Goal: Information Seeking & Learning: Learn about a topic

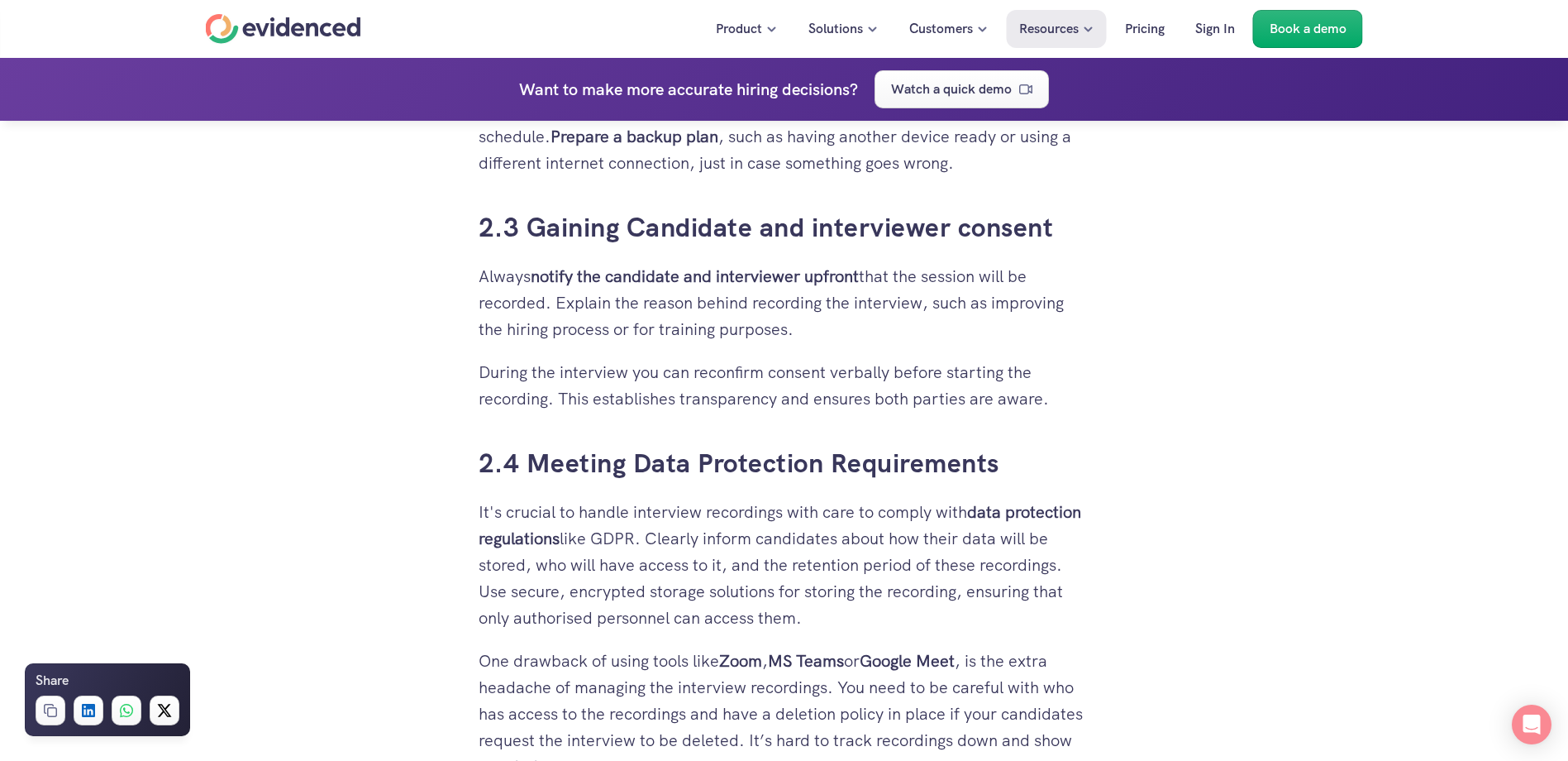
scroll to position [2742, 0]
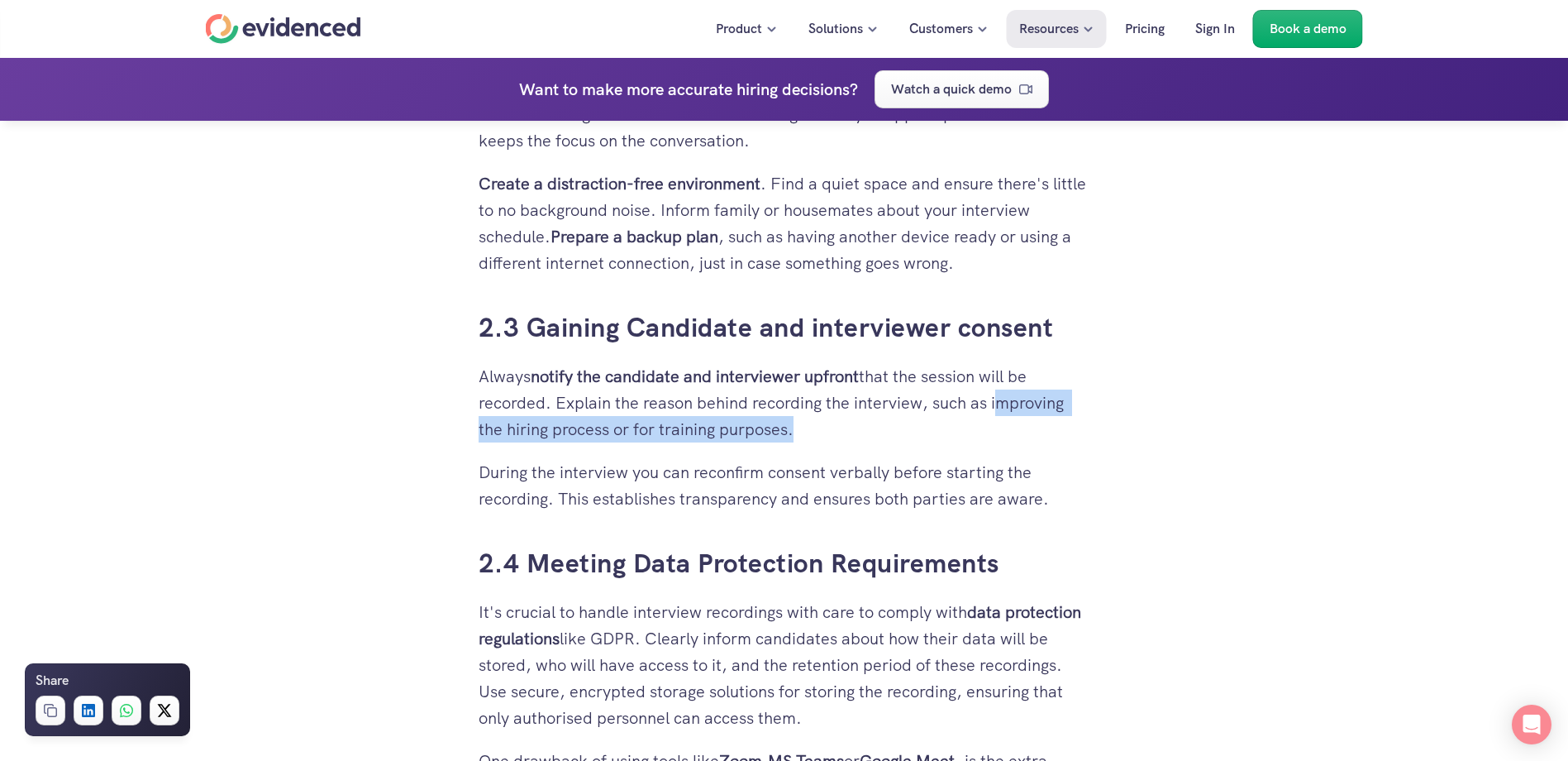
drag, startPoint x: 993, startPoint y: 404, endPoint x: 793, endPoint y: 431, distance: 201.8
click at [793, 431] on p "Always notify the candidate and interviewer upfront that the session will be re…" at bounding box center [784, 402] width 612 height 79
drag, startPoint x: 793, startPoint y: 431, endPoint x: 783, endPoint y: 432, distance: 10.0
copy p "improving the hiring process or for training purposes"
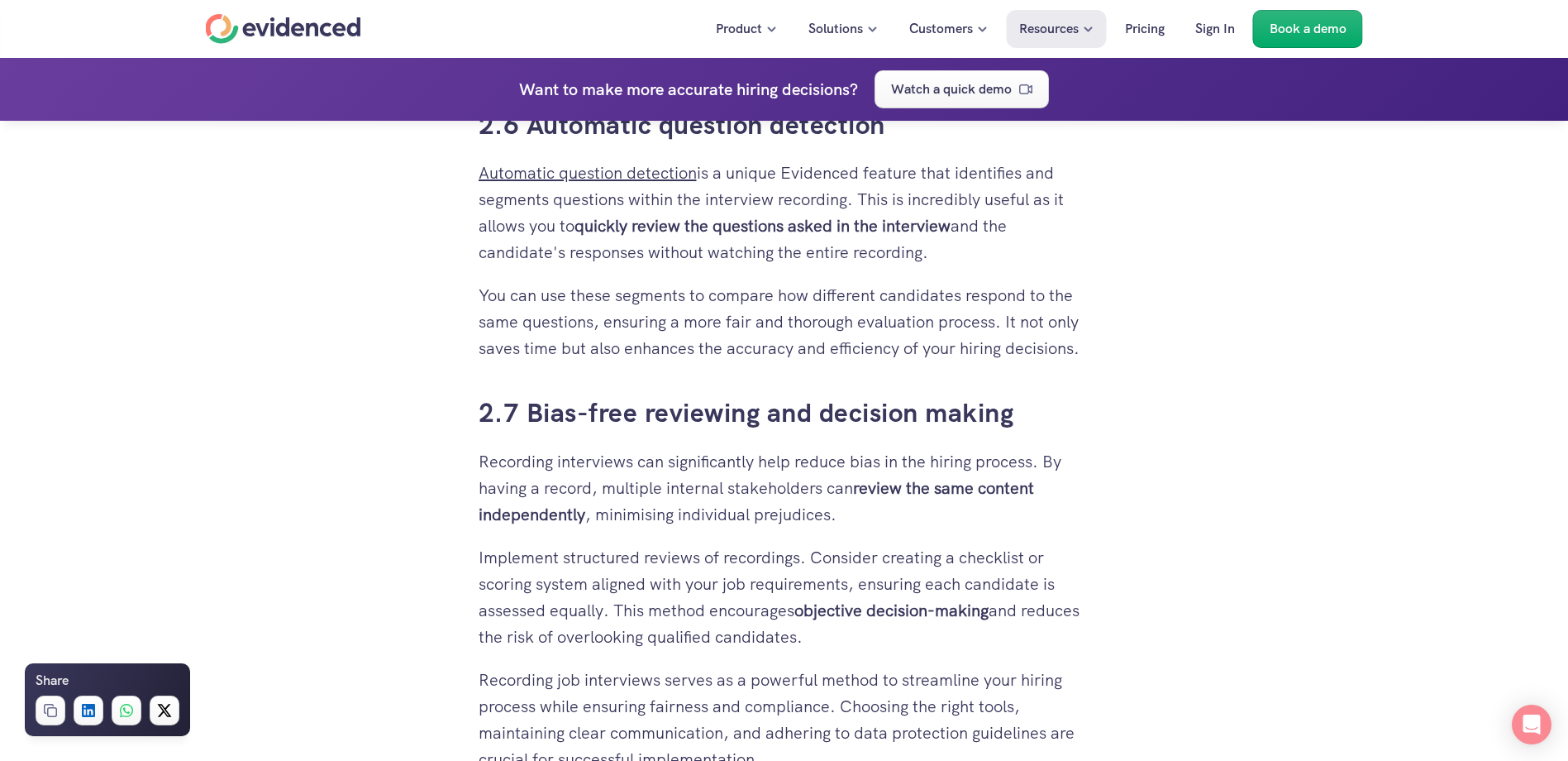
scroll to position [4148, 0]
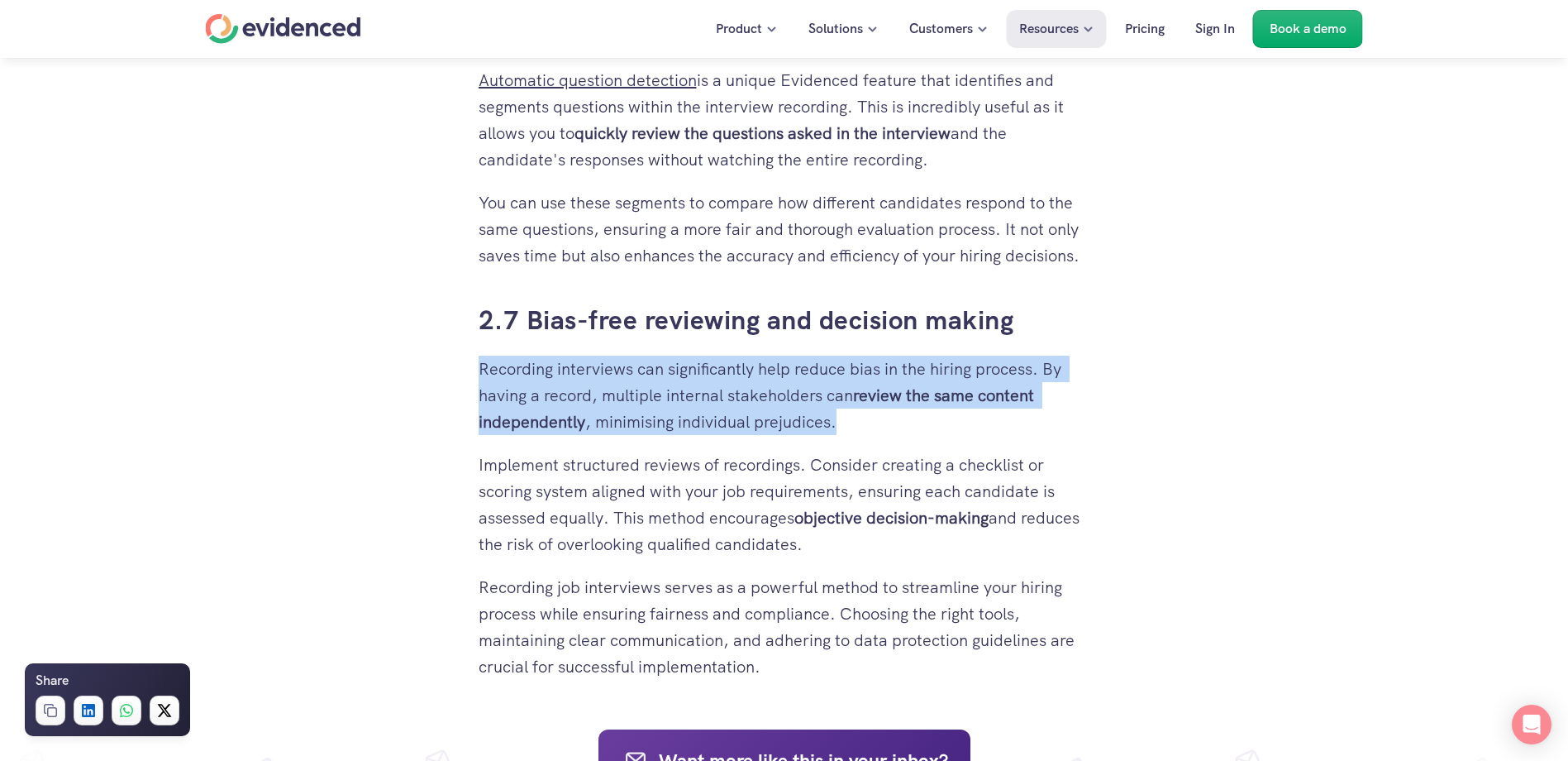
drag, startPoint x: 479, startPoint y: 366, endPoint x: 867, endPoint y: 435, distance: 394.1
click at [867, 435] on p "Recording interviews can significantly help reduce bias in the hiring process. …" at bounding box center [784, 395] width 612 height 79
drag, startPoint x: 867, startPoint y: 435, endPoint x: 796, endPoint y: 434, distance: 71.0
copy p "Recording interviews can significantly help reduce bias in the hiring process. …"
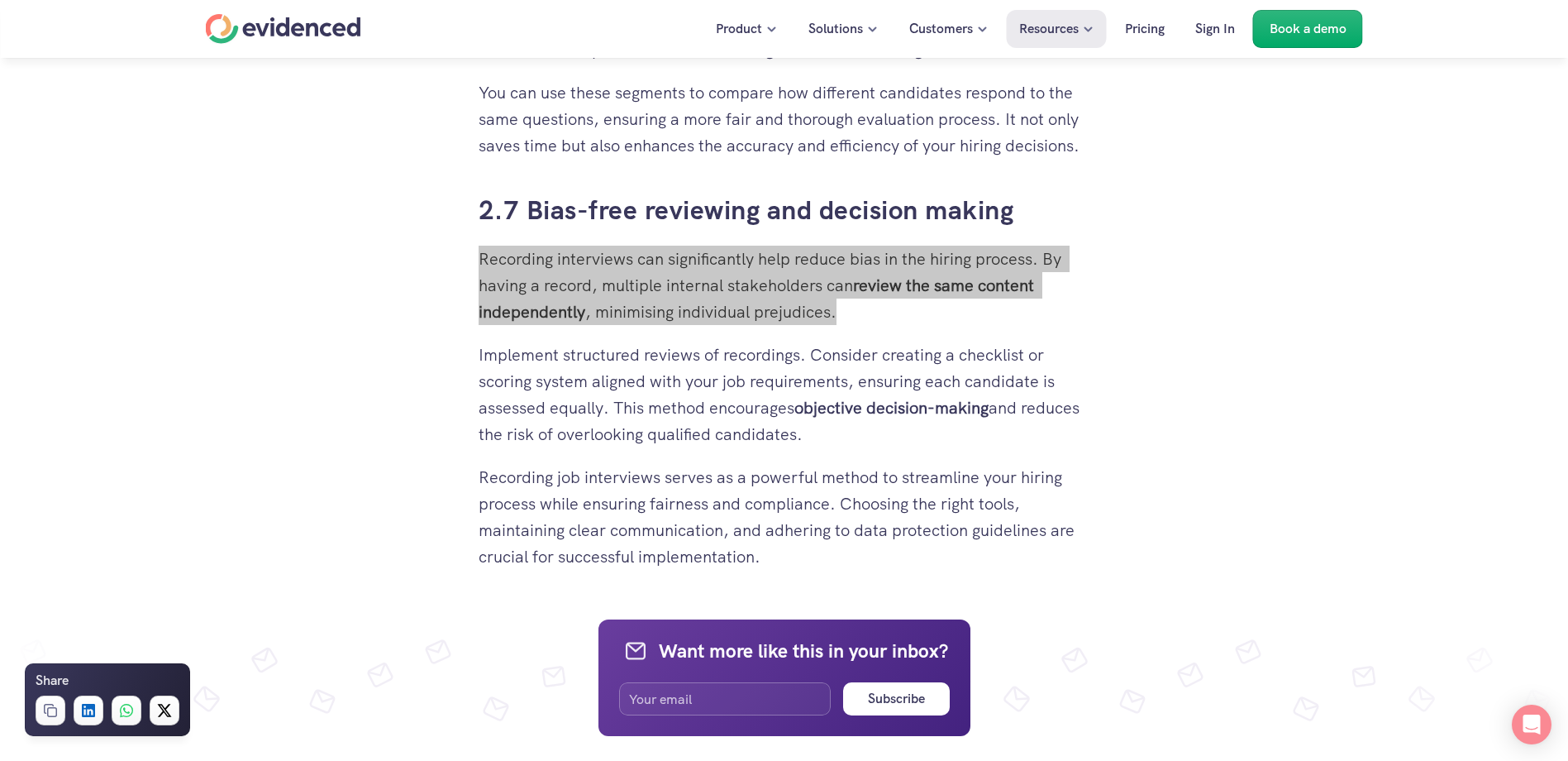
scroll to position [4396, 0]
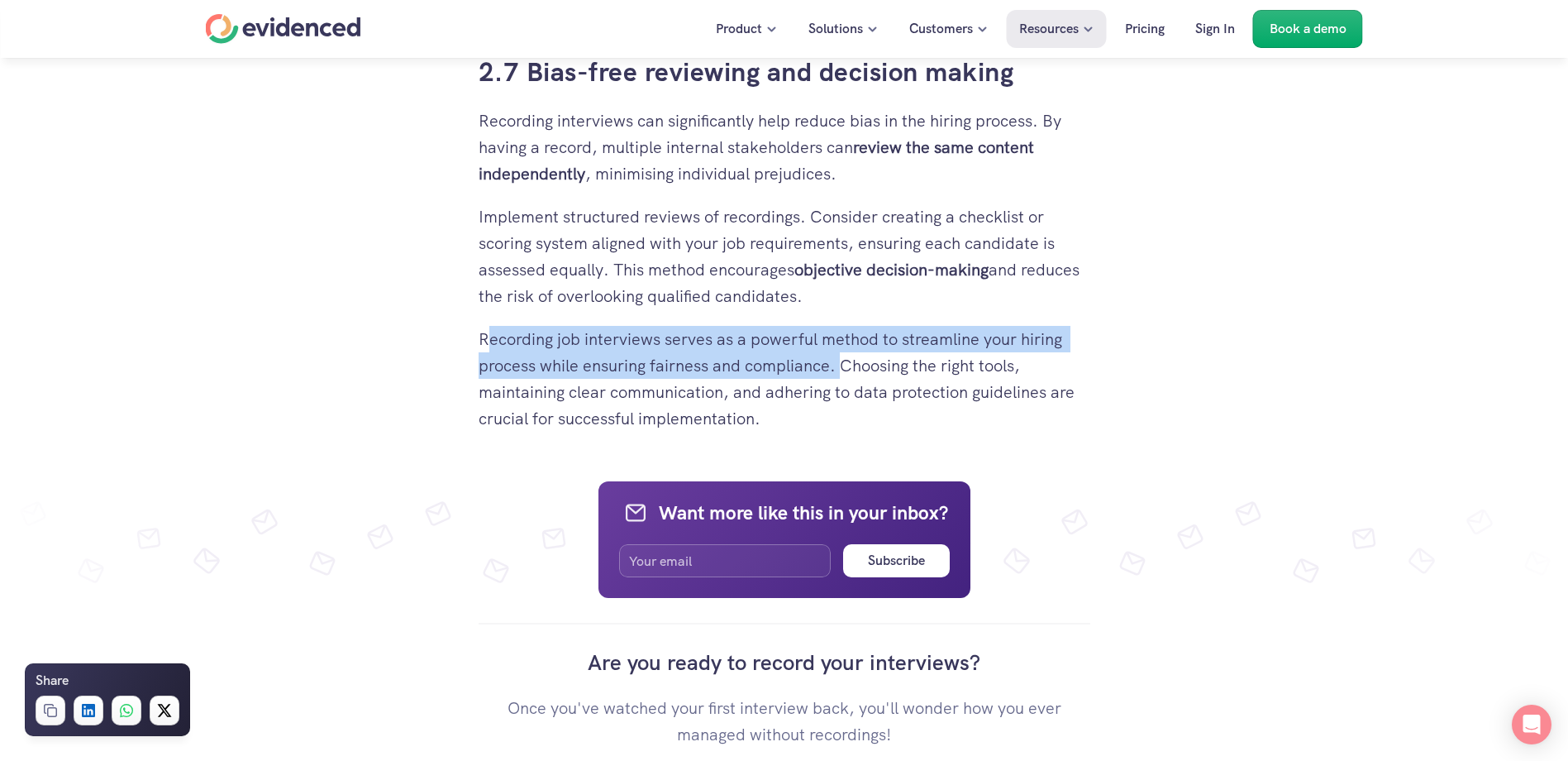
drag, startPoint x: 484, startPoint y: 336, endPoint x: 841, endPoint y: 357, distance: 357.6
click at [841, 357] on p "Recording job interviews serves as a powerful method to streamline your hiring …" at bounding box center [784, 379] width 612 height 106
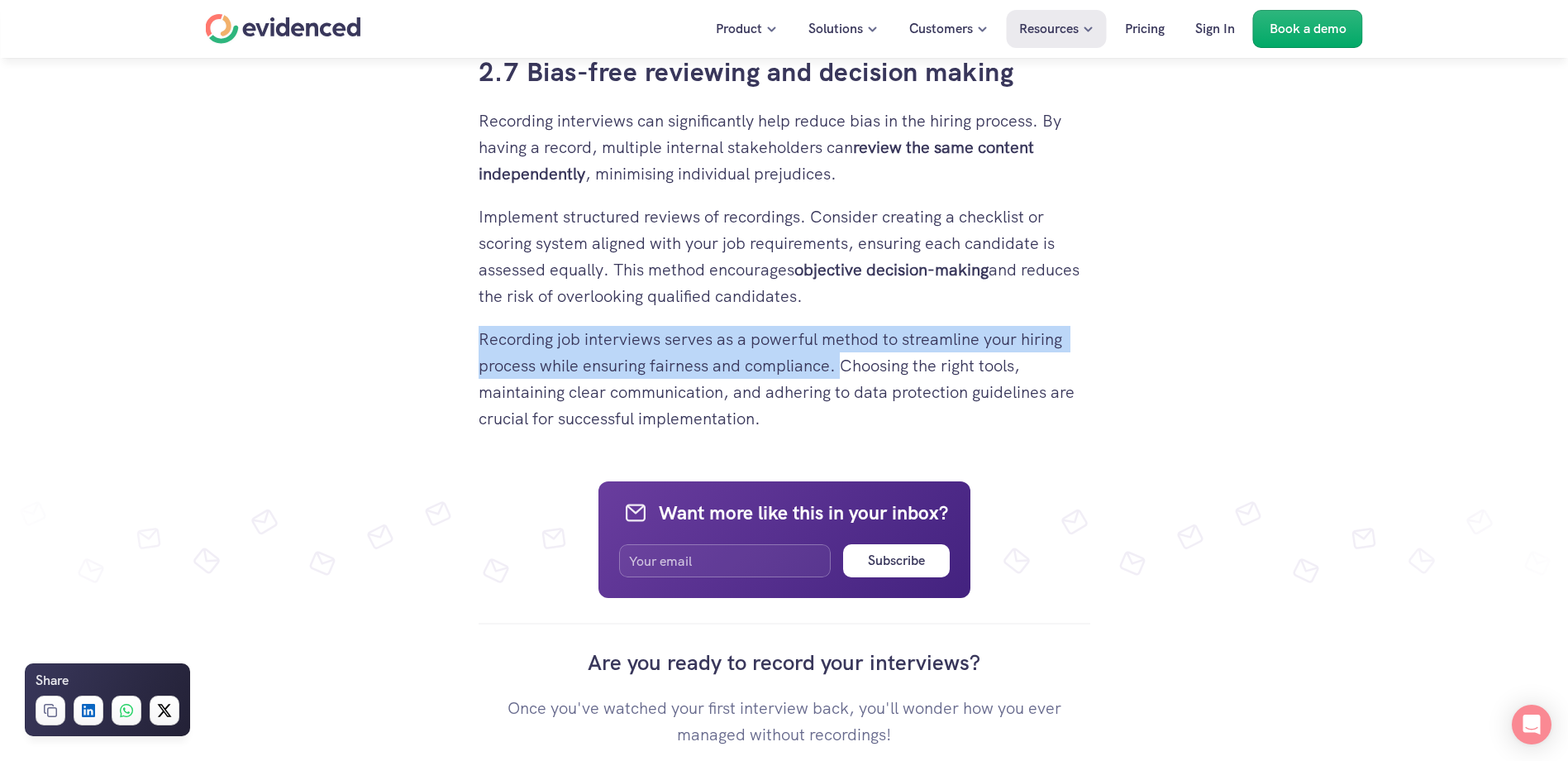
drag, startPoint x: 471, startPoint y: 333, endPoint x: 843, endPoint y: 369, distance: 373.7
drag, startPoint x: 843, startPoint y: 369, endPoint x: 823, endPoint y: 364, distance: 20.6
copy p "Recording job interviews serves as a powerful method to streamline your hiring …"
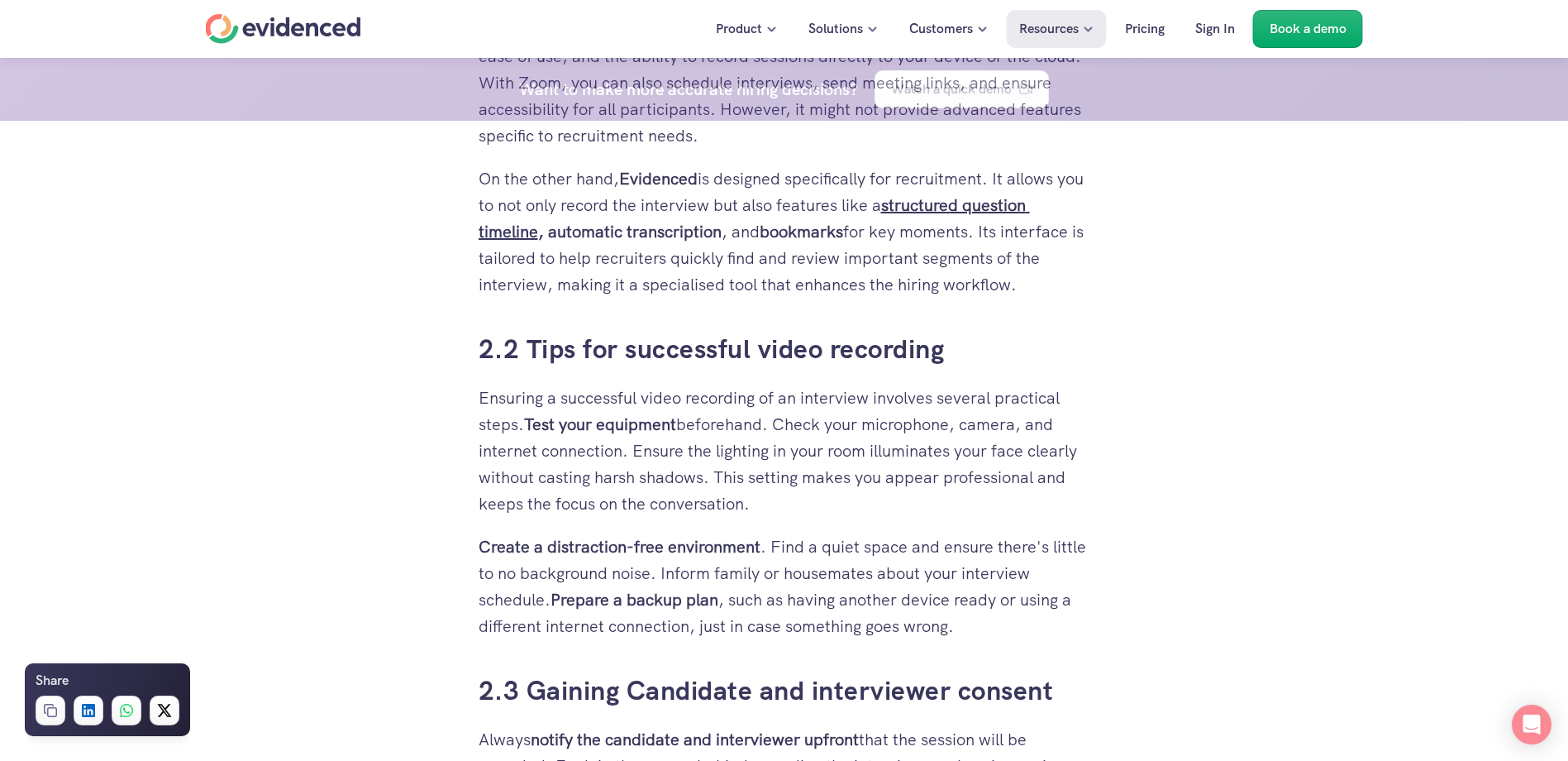
scroll to position [2081, 0]
